Goal: Task Accomplishment & Management: Use online tool/utility

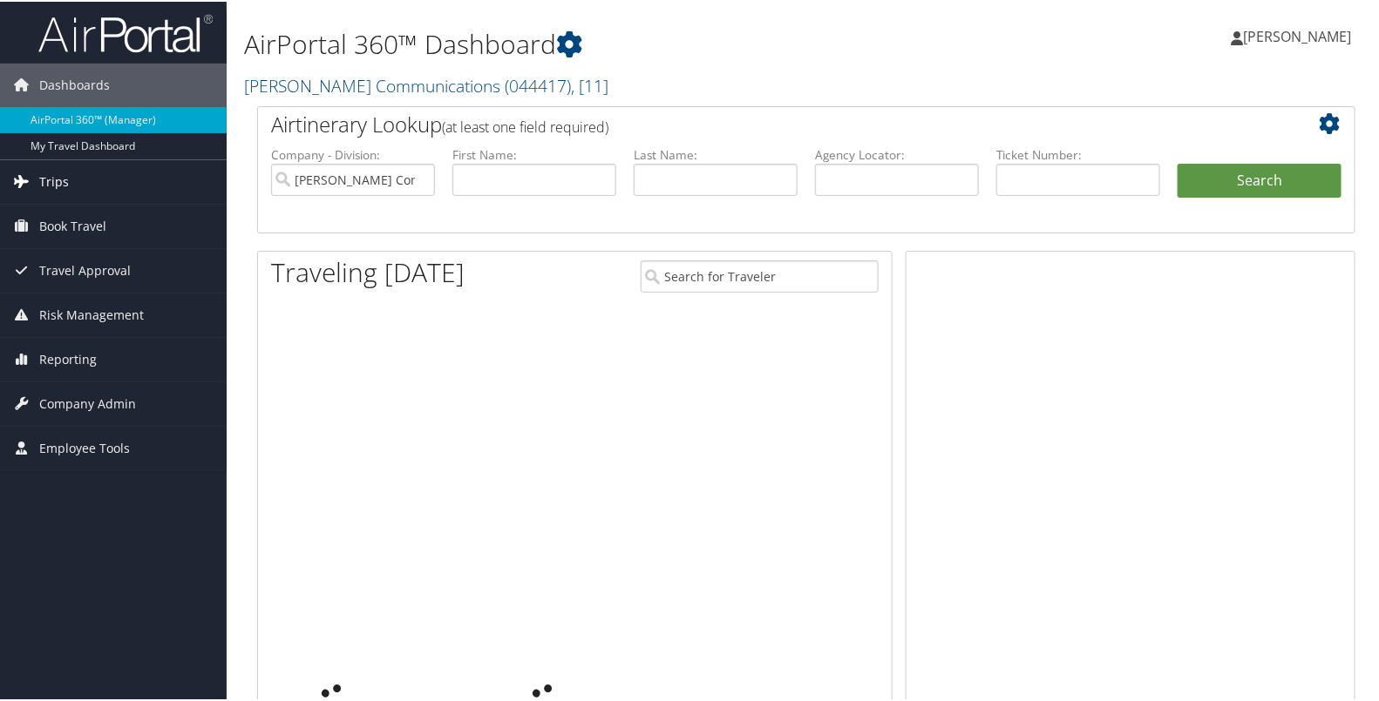
click at [47, 179] on span "Trips" at bounding box center [54, 181] width 30 height 44
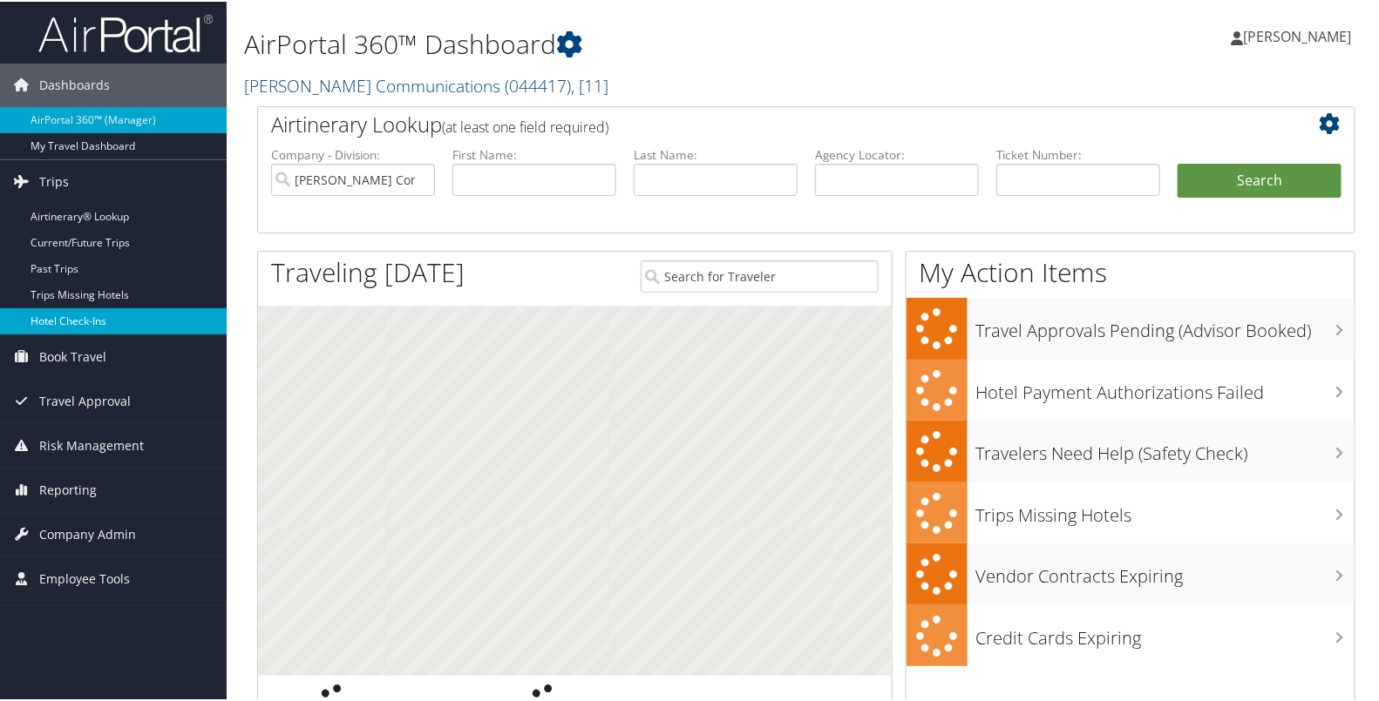
click at [98, 317] on link "Hotel Check-ins" at bounding box center [113, 320] width 227 height 26
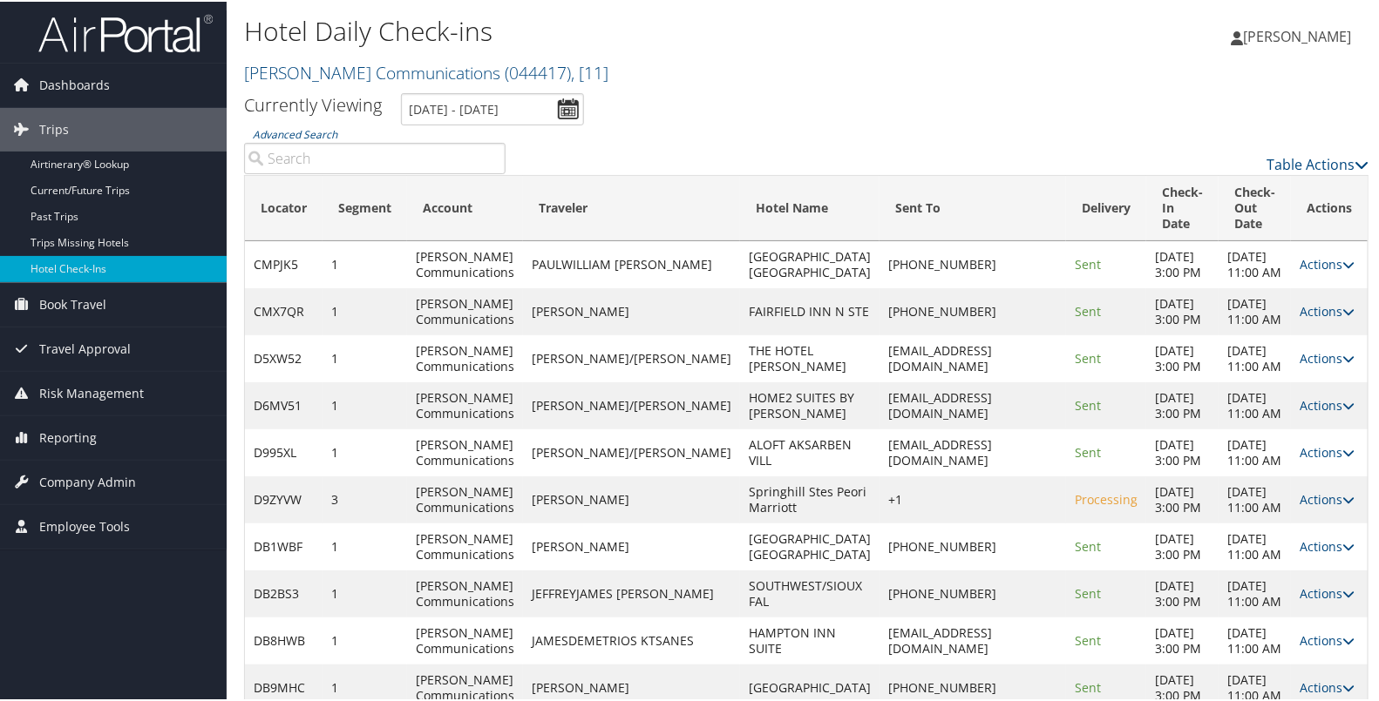
scroll to position [195, 0]
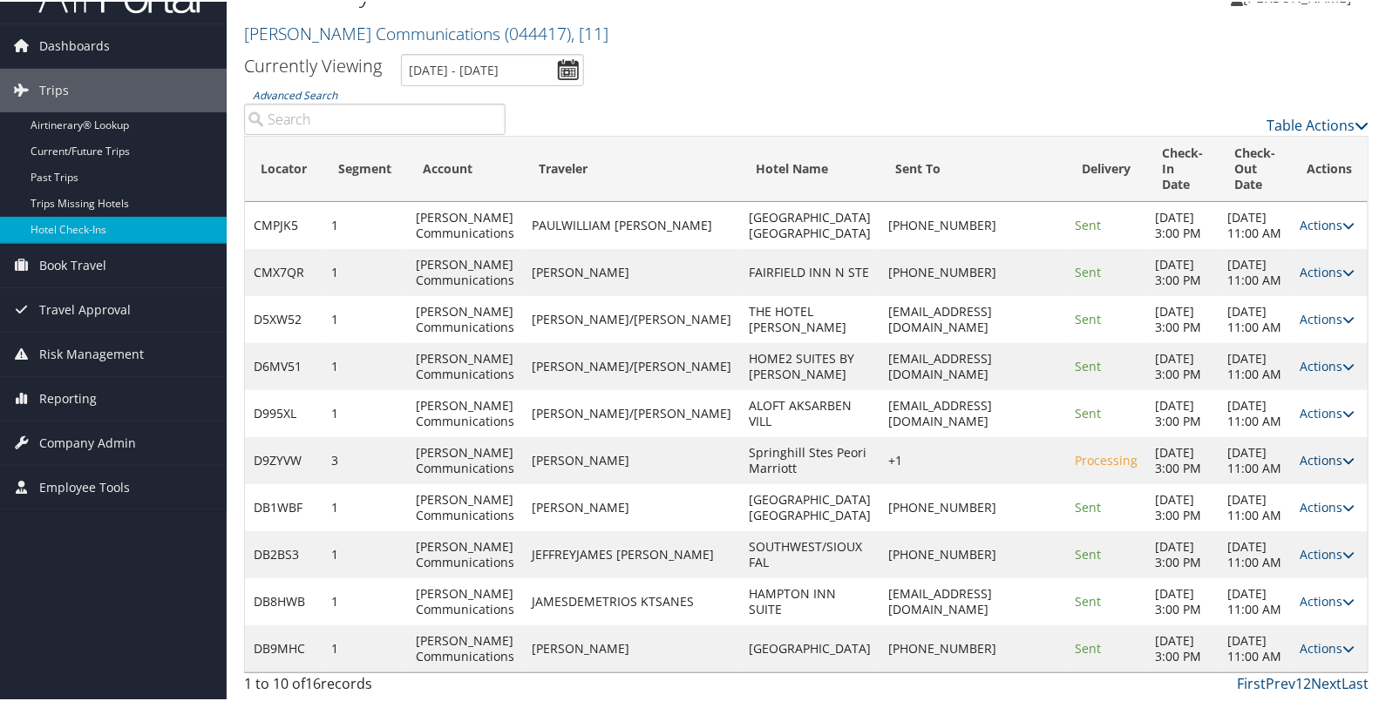
click at [1299, 451] on link "Actions" at bounding box center [1326, 459] width 55 height 17
click at [1260, 555] on link "Resend" at bounding box center [1264, 570] width 149 height 30
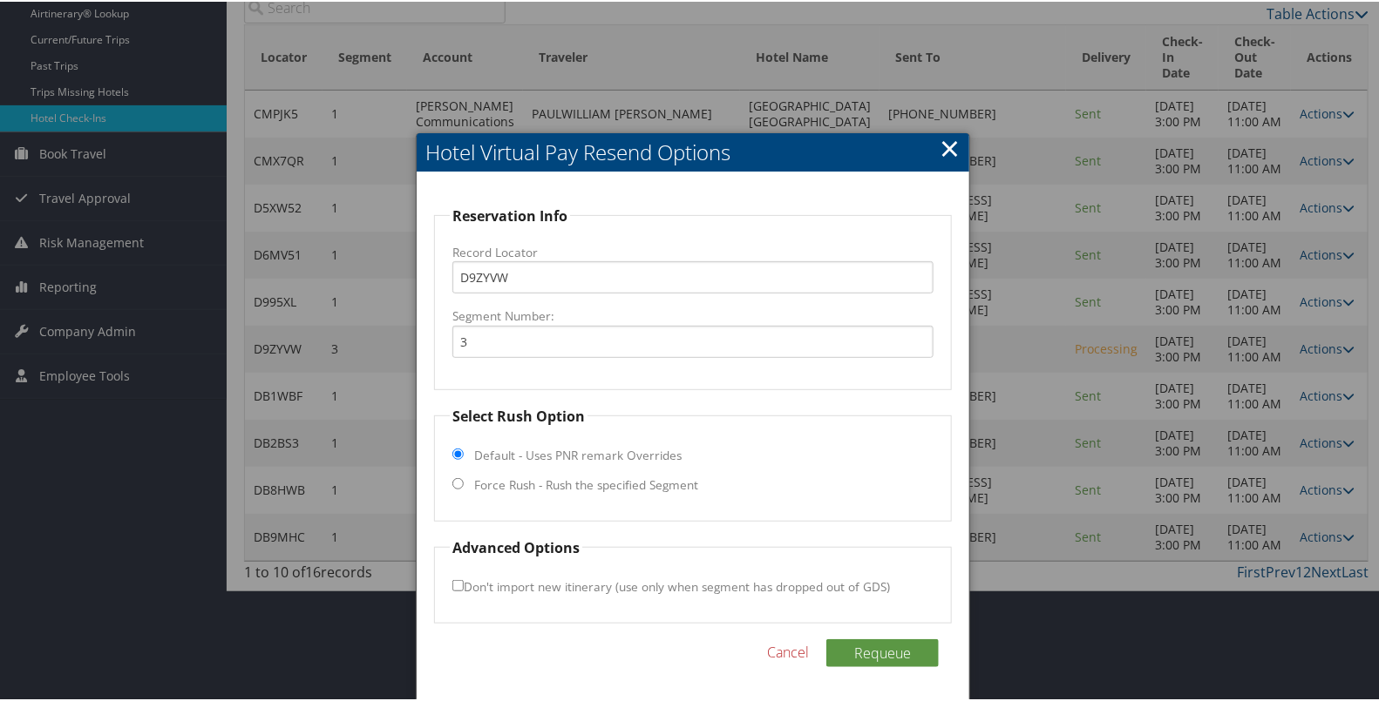
click at [648, 475] on label "Force Rush - Rush the specified Segment" at bounding box center [586, 483] width 224 height 17
click at [464, 477] on input "Force Rush - Rush the specified Segment" at bounding box center [457, 482] width 11 height 11
radio input "true"
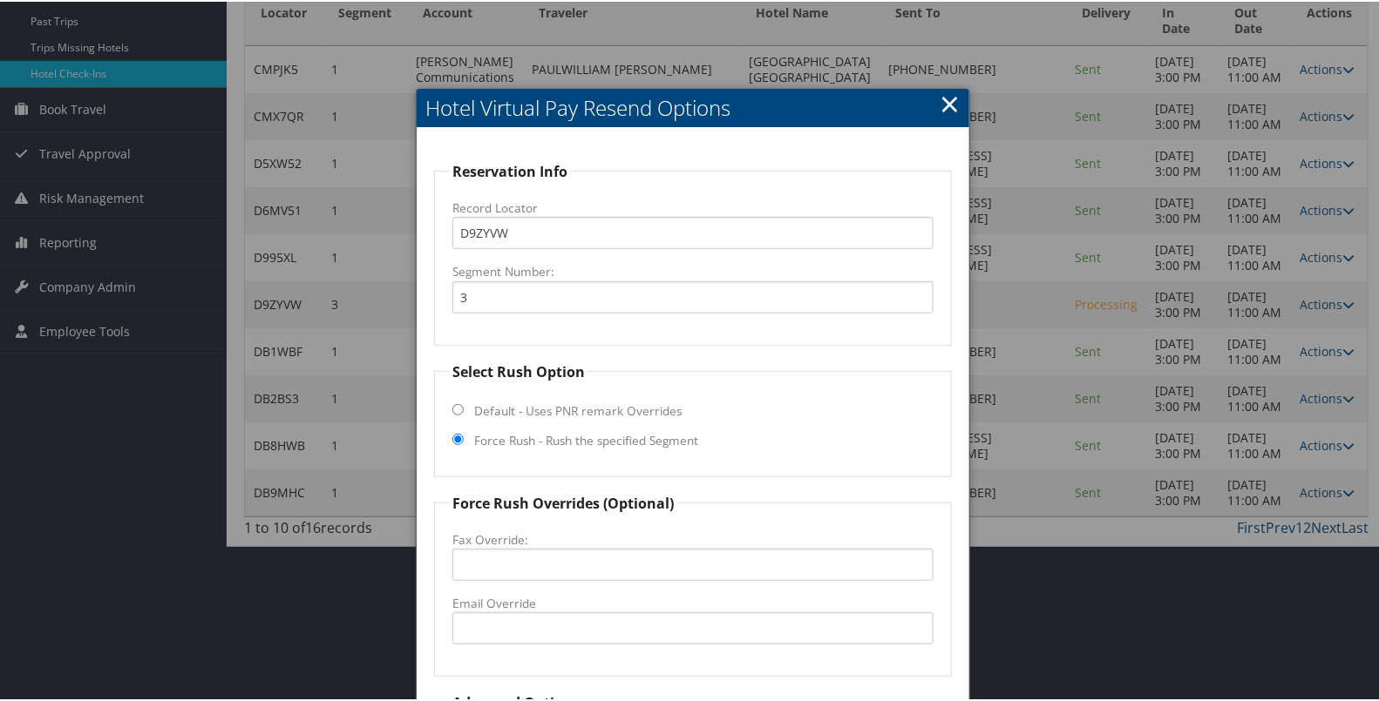
scroll to position [348, 0]
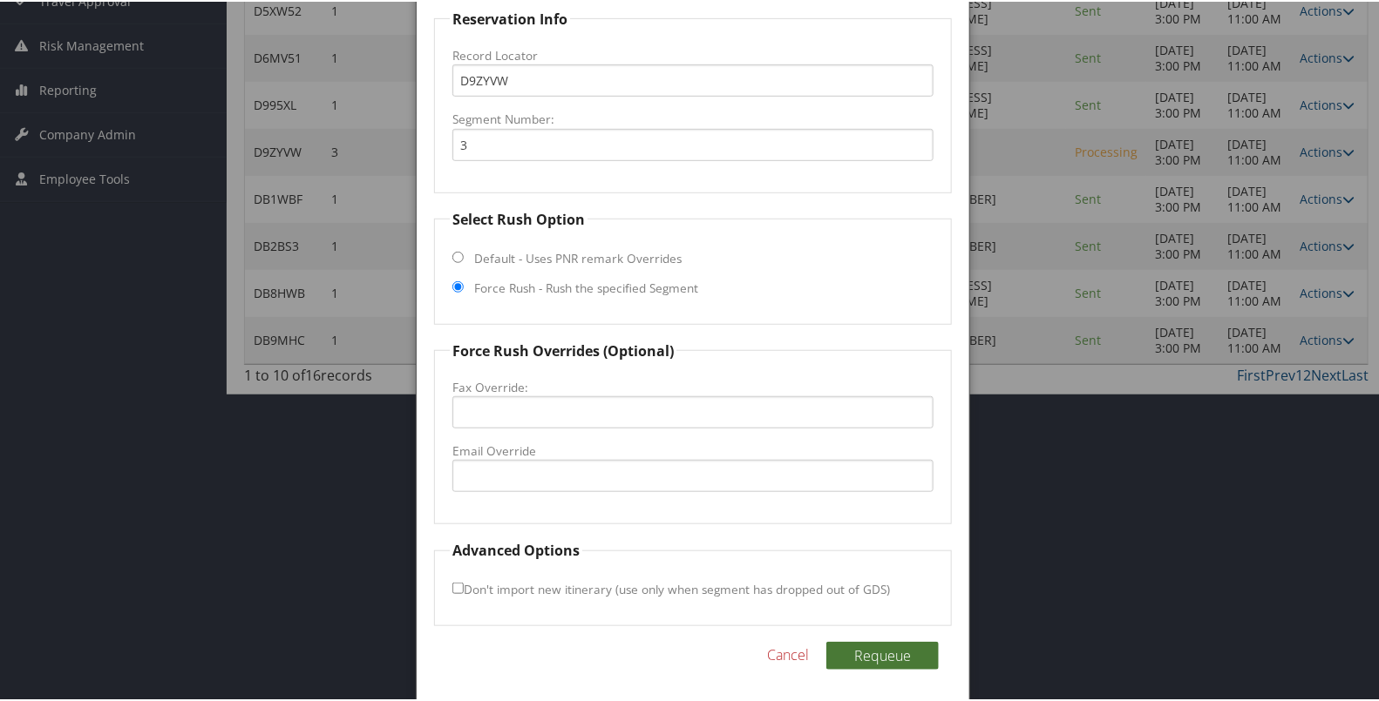
click at [859, 640] on button "Requeue" at bounding box center [882, 654] width 112 height 28
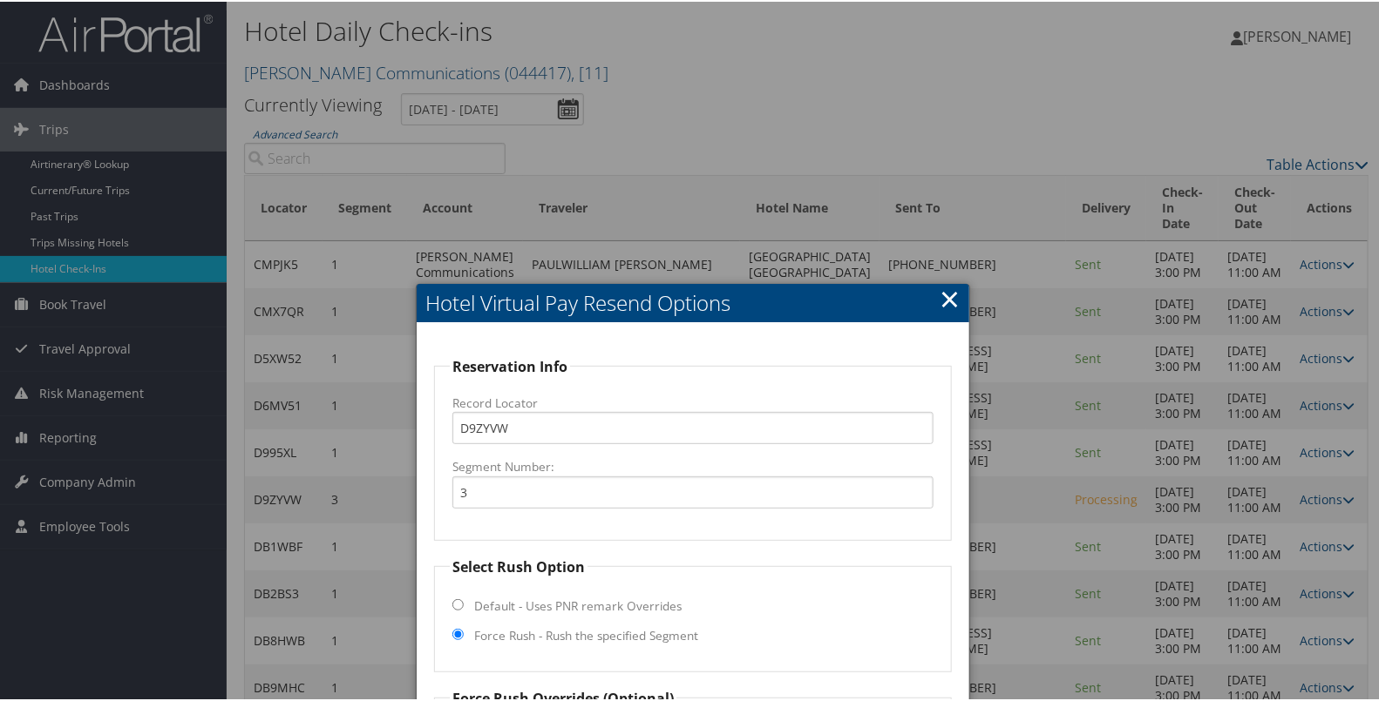
click at [1122, 85] on div at bounding box center [693, 350] width 1386 height 701
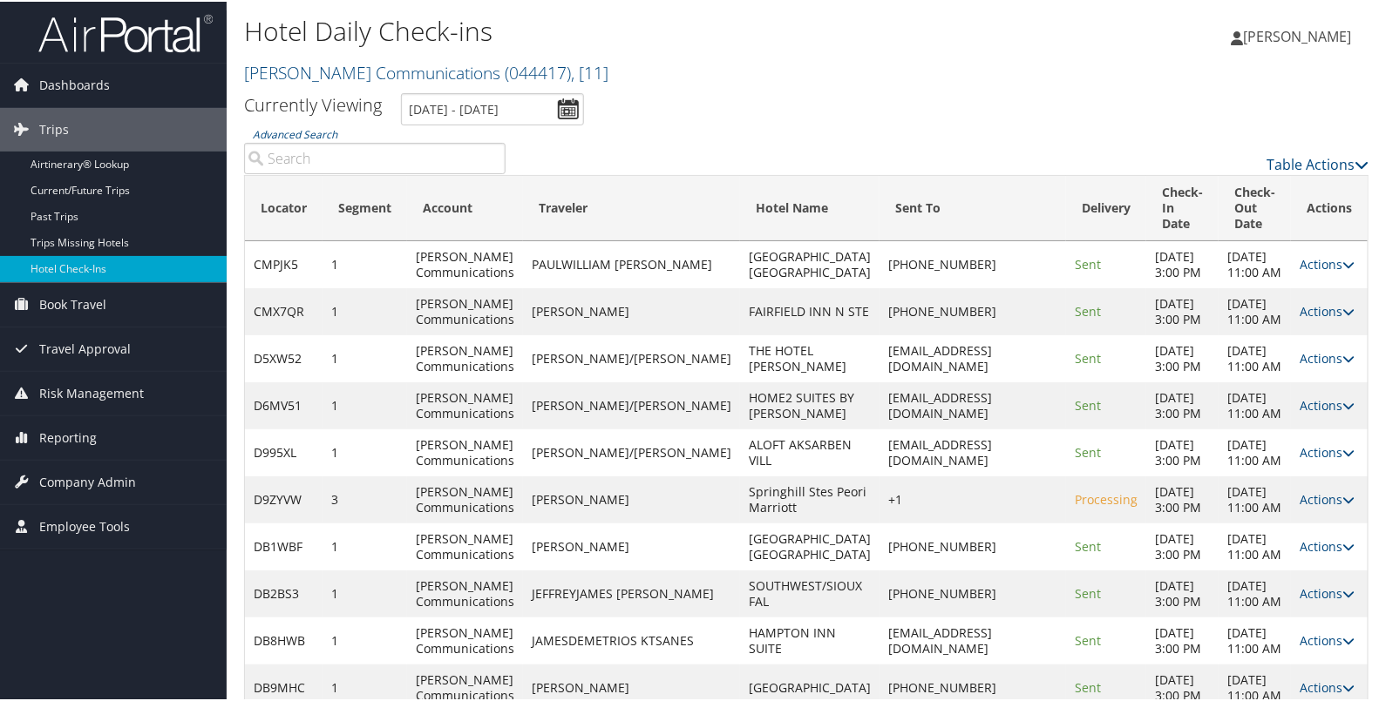
click at [1318, 147] on div "Table Actions" at bounding box center [949, 149] width 863 height 50
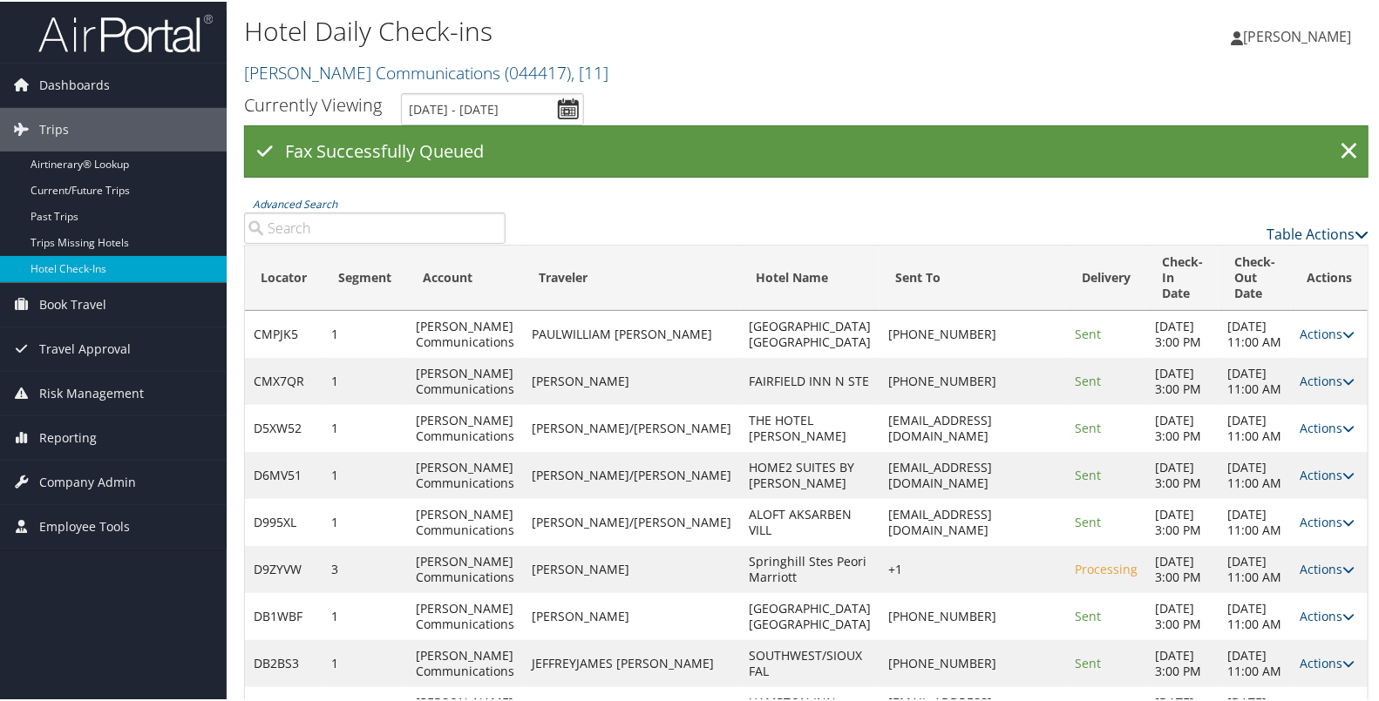
click at [1311, 157] on div "Fax Successfully Queued ×" at bounding box center [806, 150] width 1124 height 52
click at [1287, 228] on link "Table Actions" at bounding box center [1317, 232] width 102 height 19
click at [1249, 321] on link "Page Length" at bounding box center [1246, 318] width 229 height 30
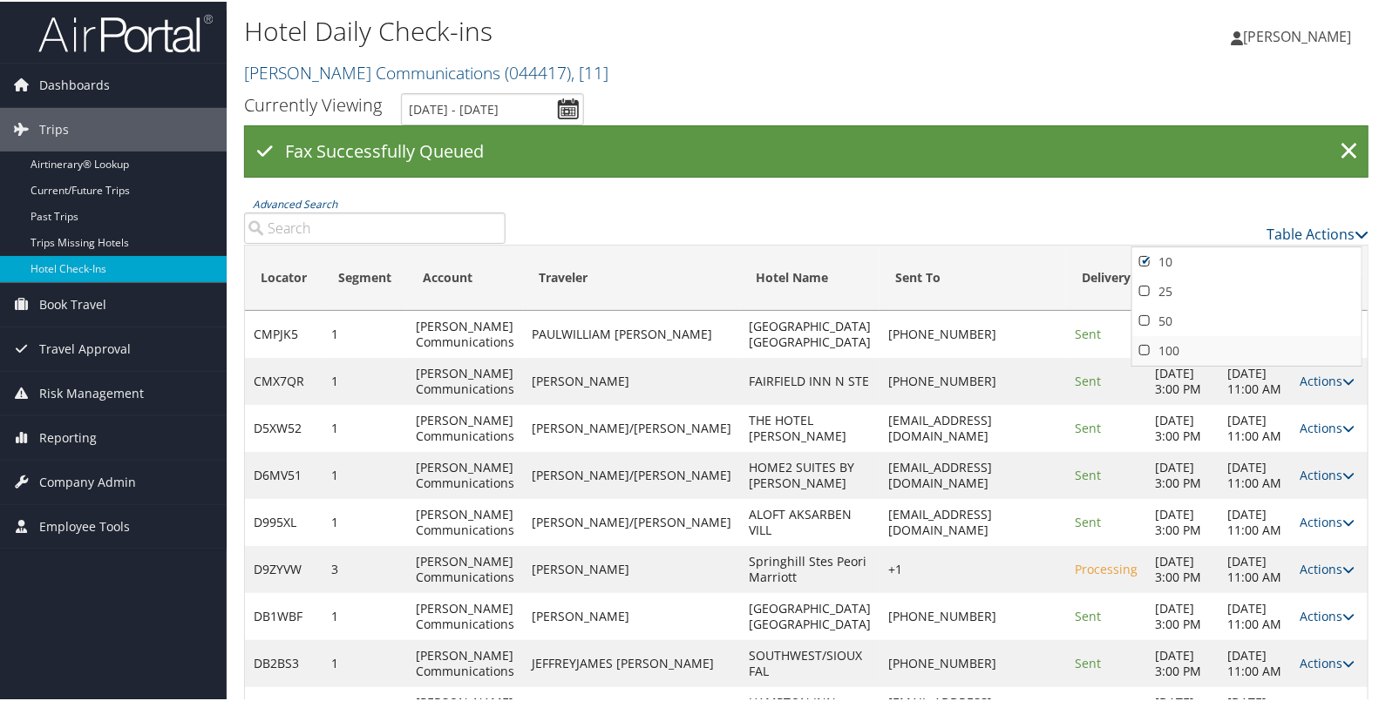
click at [1198, 346] on link "100" at bounding box center [1246, 350] width 229 height 30
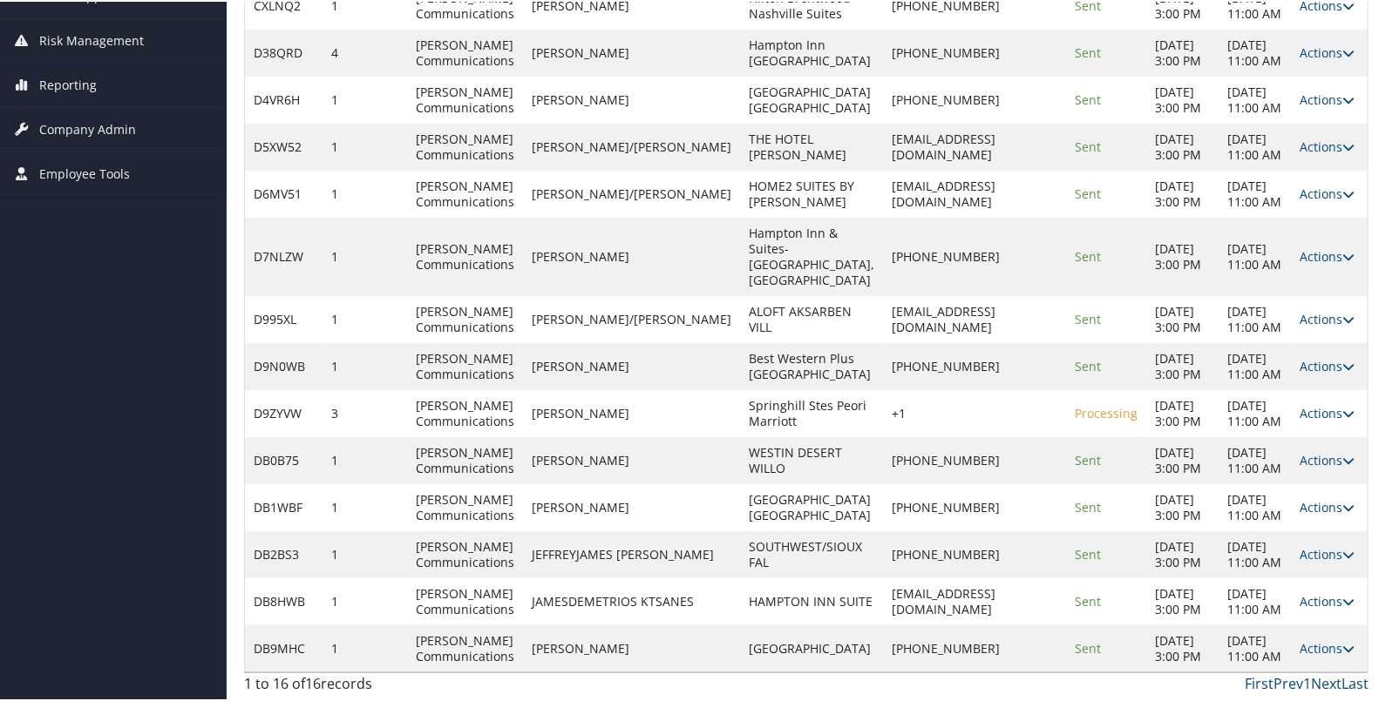
scroll to position [571, 0]
drag, startPoint x: 641, startPoint y: 323, endPoint x: 551, endPoint y: 328, distance: 90.7
click at [551, 389] on td "CHERYL GREEN" at bounding box center [631, 412] width 217 height 47
copy td "CHERYL GREEN"
drag, startPoint x: 730, startPoint y: 329, endPoint x: 678, endPoint y: 324, distance: 52.5
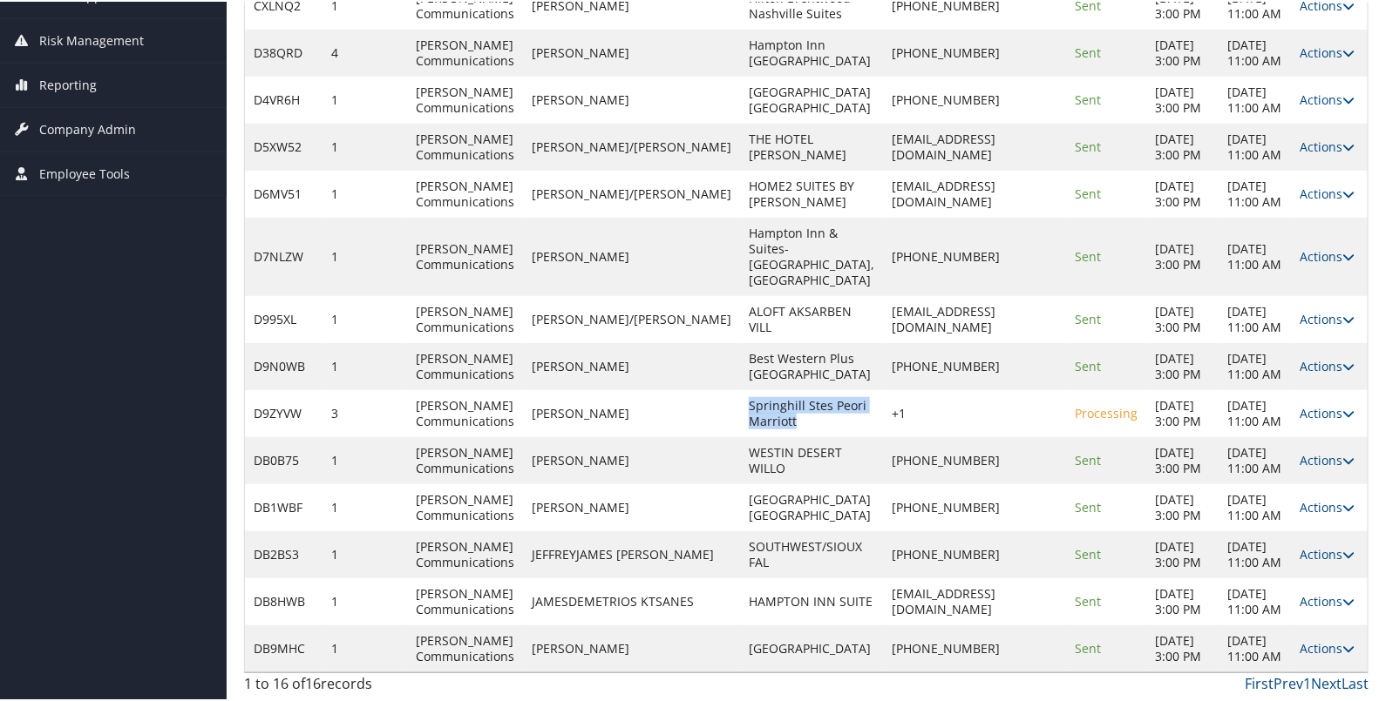
click at [740, 389] on td "Springhill Stes Peori Marriott" at bounding box center [811, 412] width 143 height 47
copy td "Springhill Stes Peori Marriott"
